Goal: Information Seeking & Learning: Find specific fact

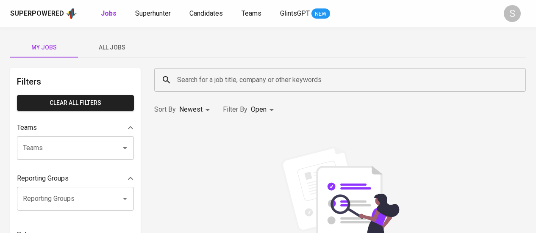
click at [150, 19] on div "Superpowered Jobs Superhunter Candidates Teams GlintsGPT NEW" at bounding box center [254, 13] width 488 height 13
click at [154, 17] on span "Superhunter" at bounding box center [153, 13] width 36 height 8
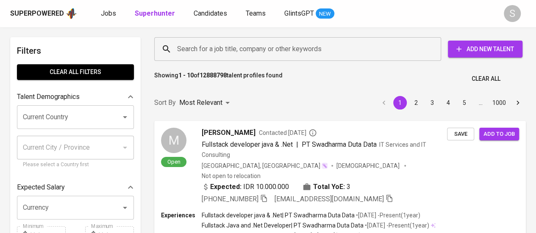
click at [271, 41] on input "Search for a job title, company or other keywords" at bounding box center [300, 49] width 250 height 16
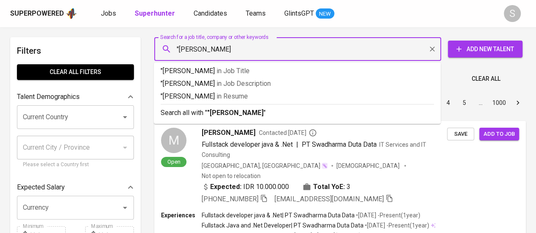
type input ""[PERSON_NAME]""
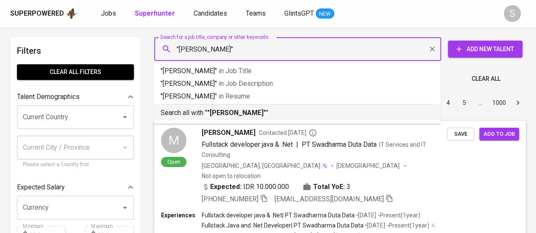
click at [298, 119] on li "Search all with " "[PERSON_NAME]" "" at bounding box center [297, 112] width 287 height 17
click at [241, 108] on div "Sort By Most Relevant MOST_RELEVANT 1 2 3 4 5 … 1000" at bounding box center [340, 103] width 382 height 26
click at [273, 115] on div "Sort By Most Relevant MOST_RELEVANT 1 2 3 4 5 … 1000" at bounding box center [340, 103] width 382 height 26
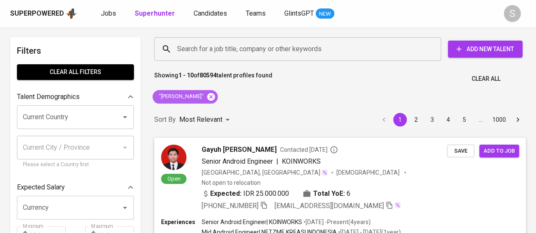
click at [215, 97] on icon at bounding box center [211, 97] width 8 height 8
click at [223, 112] on div "Most Relevant" at bounding box center [205, 120] width 53 height 16
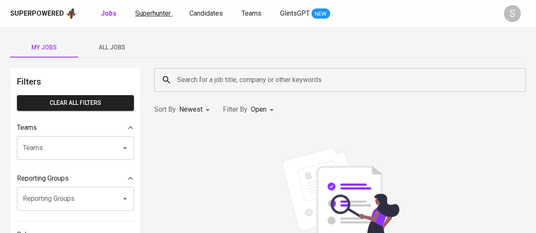
click at [158, 17] on span "Superhunter" at bounding box center [153, 13] width 36 height 8
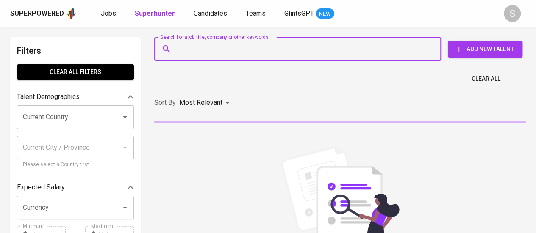
click at [248, 53] on input "Search for a job title, company or other keywords" at bounding box center [300, 49] width 250 height 16
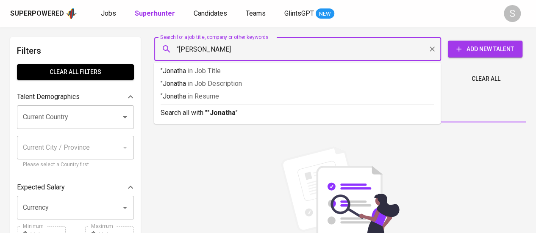
type input ""[PERSON_NAME]""
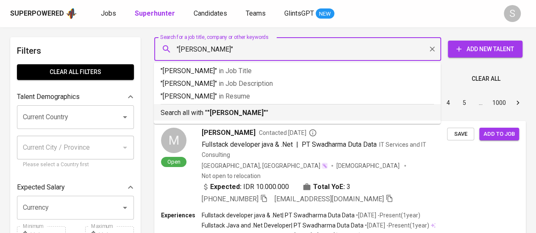
click at [232, 111] on b ""[PERSON_NAME]"" at bounding box center [236, 113] width 59 height 8
click at [213, 108] on p "Most Relevant" at bounding box center [200, 103] width 43 height 10
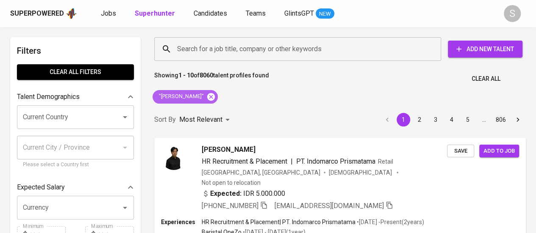
click at [211, 95] on icon at bounding box center [210, 96] width 9 height 9
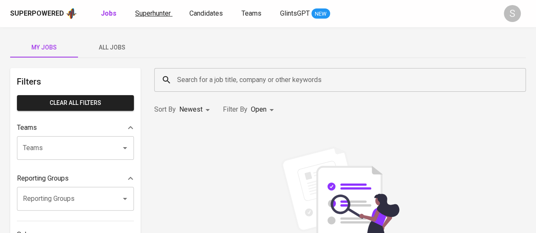
click at [169, 15] on span "Superhunter" at bounding box center [153, 13] width 36 height 8
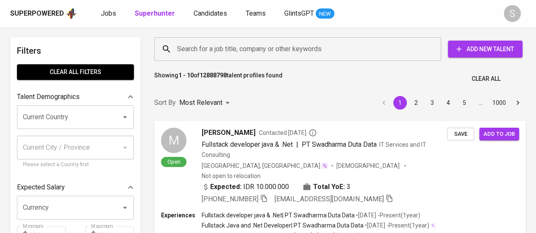
click at [274, 40] on div "Search for a job title, company or other keywords" at bounding box center [297, 49] width 287 height 24
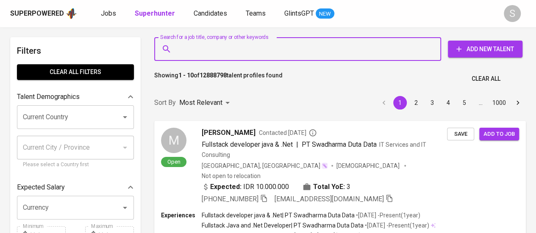
paste input "17c6c113-1dbe-4955-98bc-ac7e497addf4"
type input "17c6c113-1dbe-4955-98bc-ac7e497addf4"
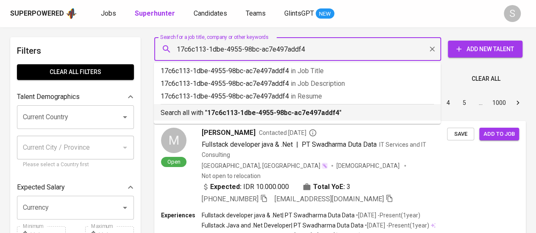
click at [291, 111] on b "17c6c113-1dbe-4955-98bc-ac7e497addf4" at bounding box center [273, 113] width 132 height 8
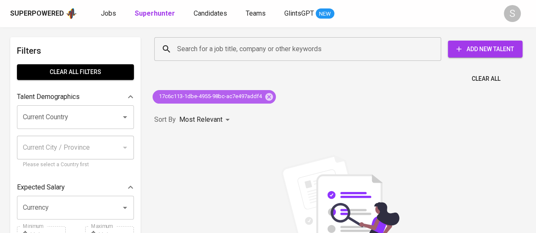
click at [267, 96] on icon at bounding box center [269, 97] width 8 height 8
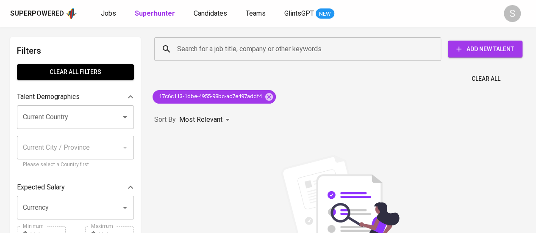
click at [267, 107] on div "Sort By Most Relevant MOST_RELEVANT" at bounding box center [340, 120] width 382 height 26
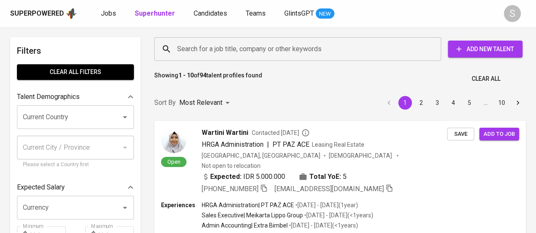
click at [230, 47] on input "Search for a job title, company or other keywords" at bounding box center [300, 49] width 250 height 16
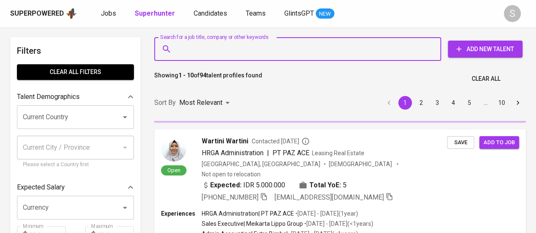
click at [230, 47] on input "Search for a job title, company or other keywords" at bounding box center [300, 49] width 250 height 16
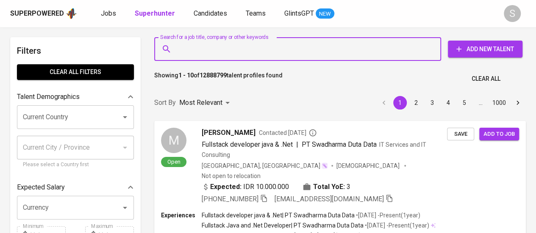
paste input "liviantojojo@gmail.com"
type input "[EMAIL_ADDRESS][DOMAIN_NAME]"
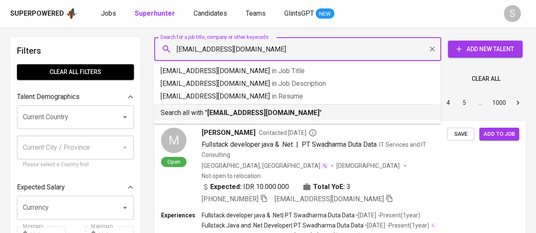
click at [221, 116] on b "[EMAIL_ADDRESS][DOMAIN_NAME]" at bounding box center [263, 113] width 112 height 8
click at [258, 115] on div "Sort By Most Relevant MOST_RELEVANT 1 2 3 4 5 … 1000" at bounding box center [340, 103] width 382 height 26
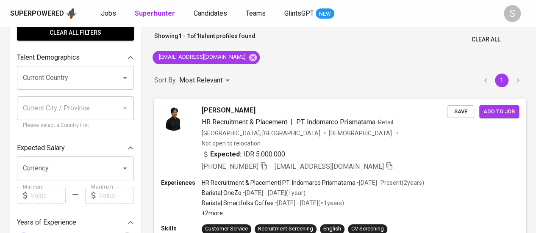
scroll to position [119, 0]
